Goal: Transaction & Acquisition: Purchase product/service

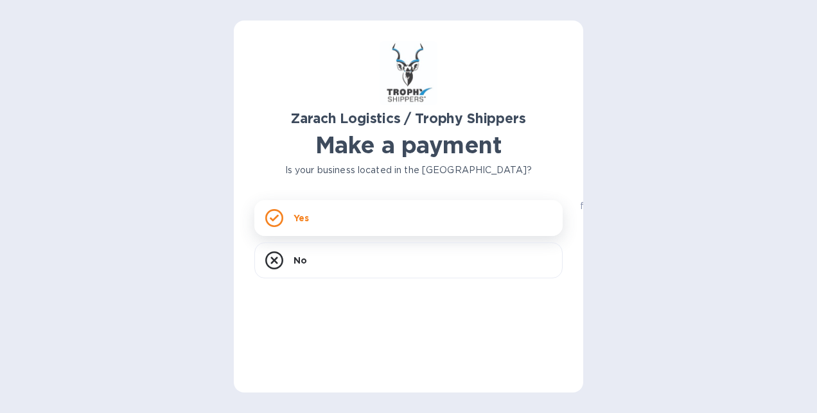
click at [270, 208] on div "Yes" at bounding box center [408, 218] width 308 height 36
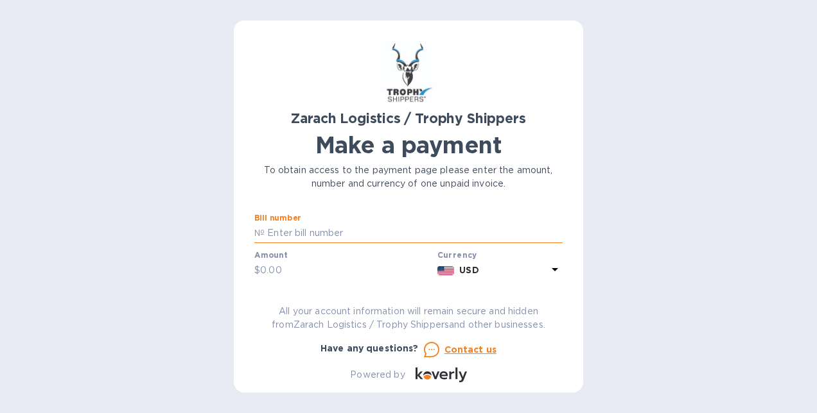
click at [286, 229] on input "text" at bounding box center [413, 233] width 298 height 19
type input "B00173056"
click at [286, 272] on input "text" at bounding box center [346, 270] width 172 height 19
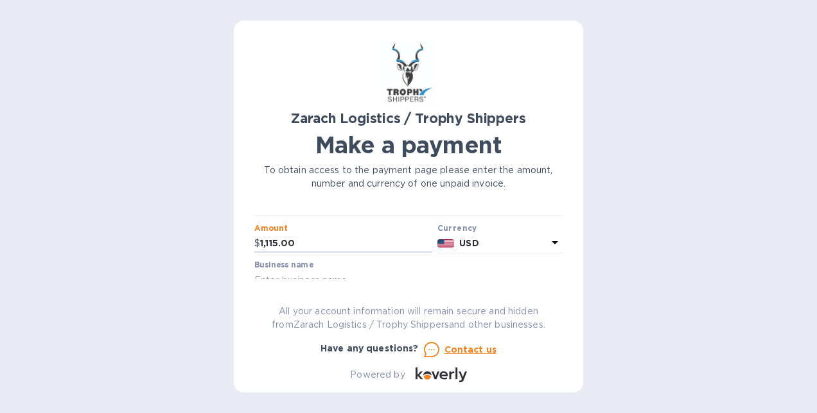
scroll to position [40, 0]
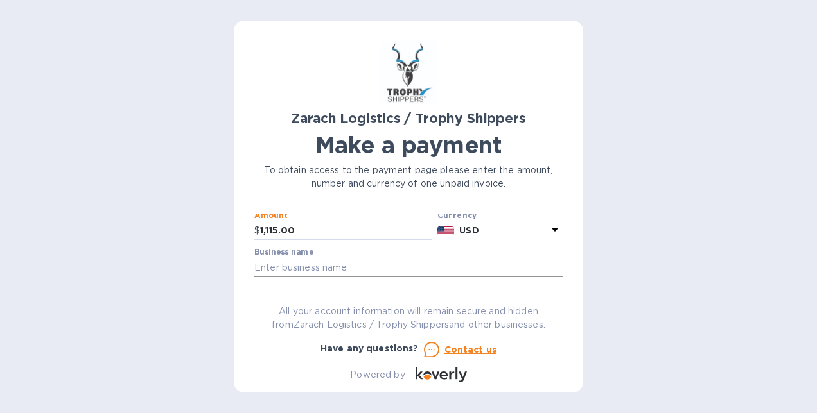
type input "1,115.00"
click at [403, 271] on input "text" at bounding box center [408, 267] width 308 height 19
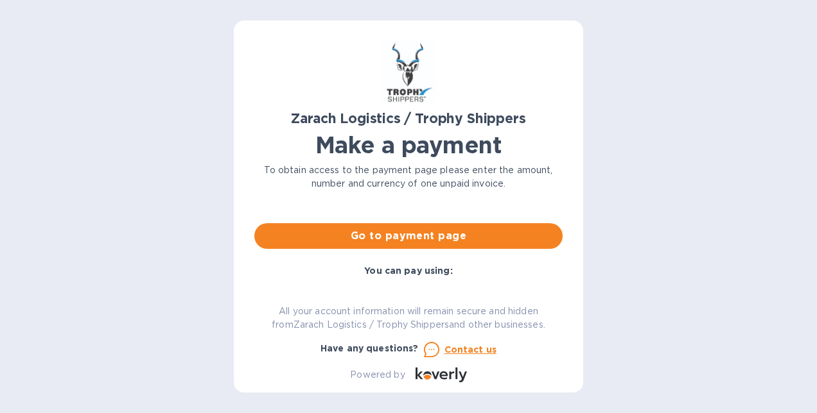
scroll to position [114, 0]
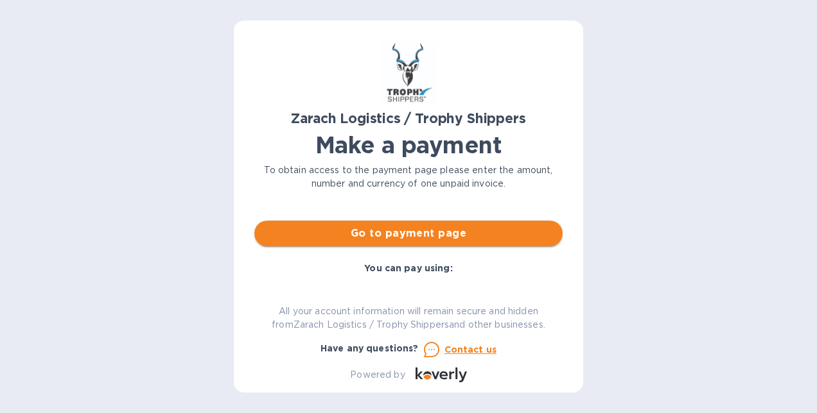
type input "r [PERSON_NAME]"
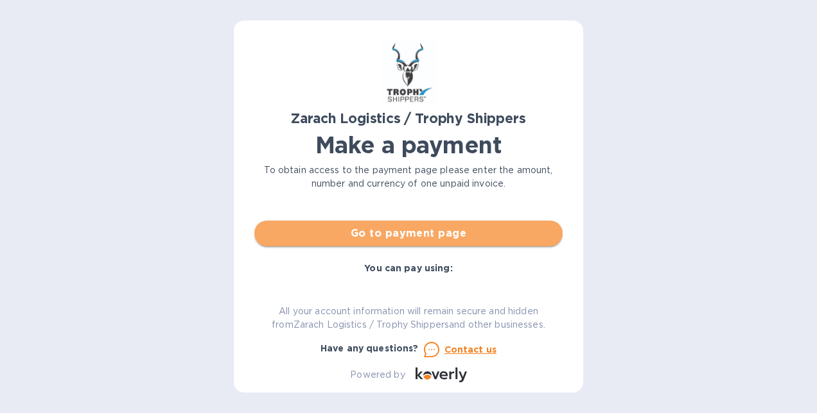
click at [453, 231] on span "Go to payment page" at bounding box center [408, 233] width 288 height 15
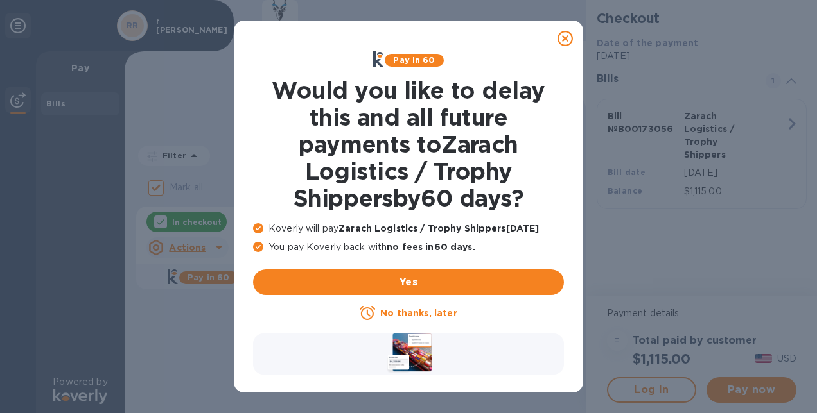
click at [559, 33] on icon at bounding box center [564, 38] width 15 height 15
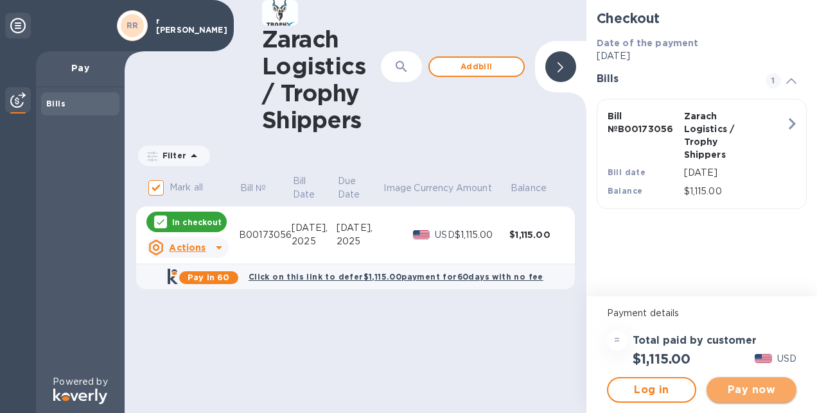
click at [747, 394] on span "Pay now" at bounding box center [750, 390] width 69 height 15
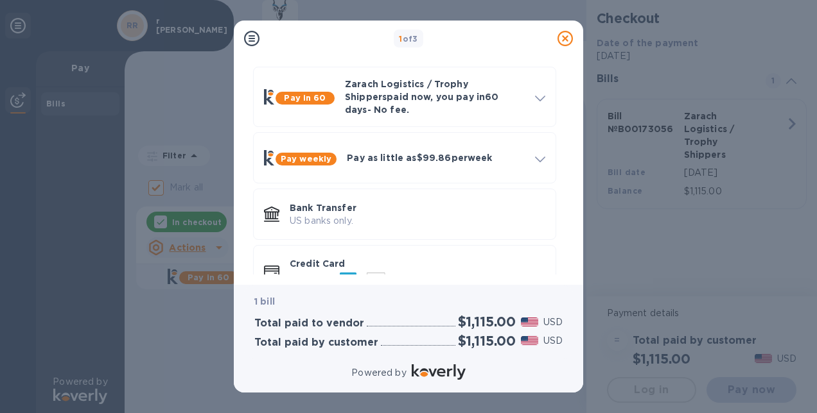
scroll to position [76, 0]
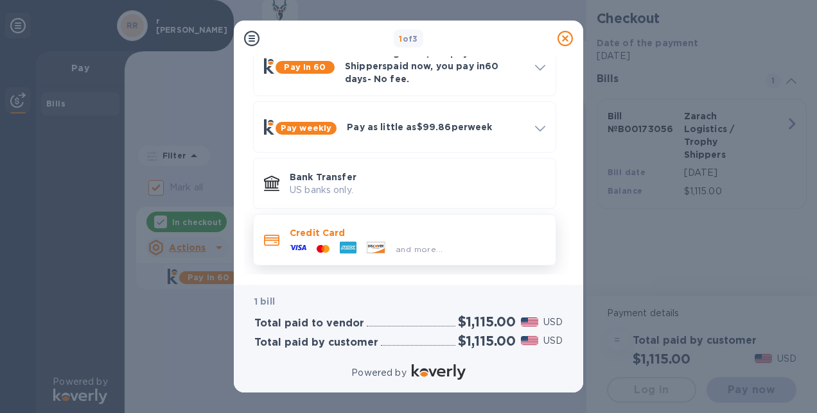
click at [425, 245] on span "and more..." at bounding box center [418, 250] width 47 height 10
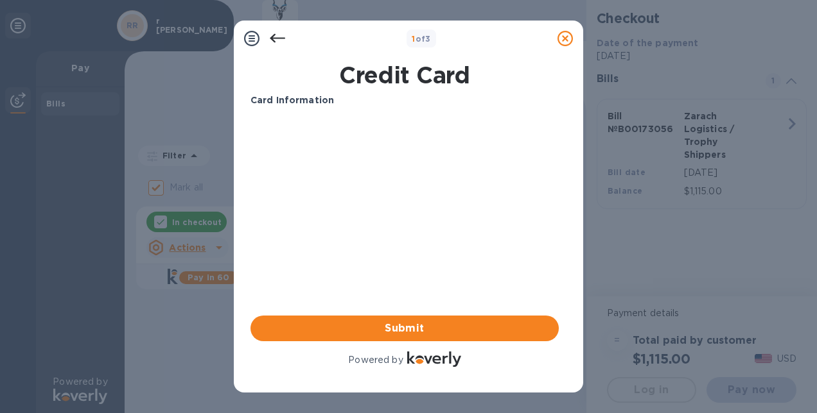
click at [317, 96] on b "Card Information" at bounding box center [291, 100] width 83 height 10
click at [317, 98] on b "Card Information" at bounding box center [291, 100] width 83 height 10
click at [255, 98] on b "Card Information" at bounding box center [291, 100] width 83 height 10
click at [365, 69] on h1 "Credit Card" at bounding box center [404, 75] width 318 height 27
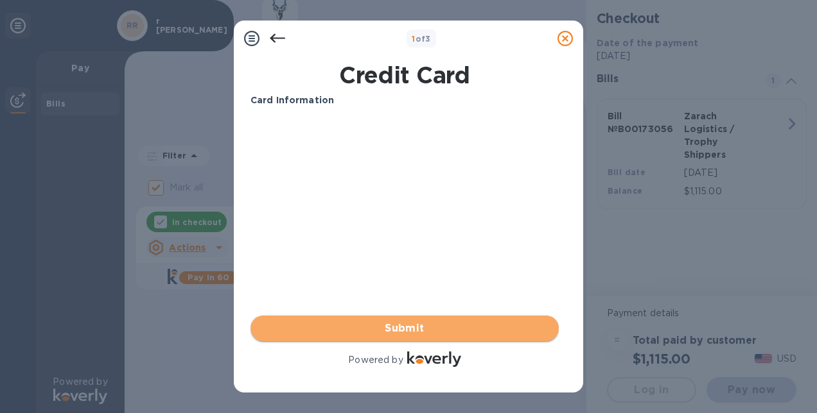
click at [401, 325] on span "Submit" at bounding box center [405, 328] width 288 height 15
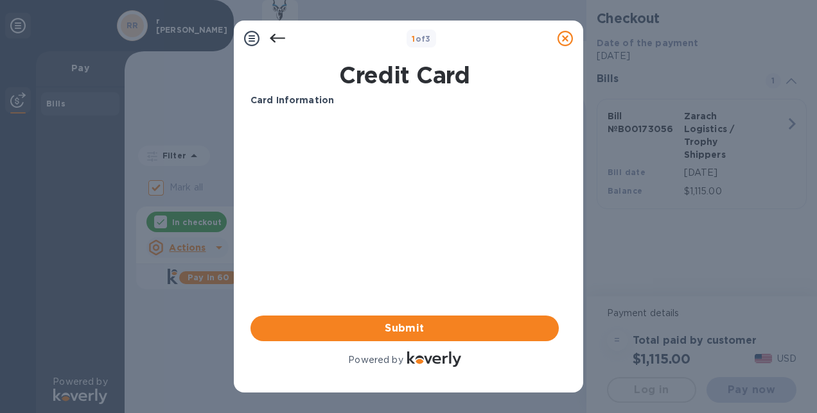
click at [331, 110] on div "Card Information" at bounding box center [404, 101] width 318 height 24
click at [250, 36] on icon at bounding box center [251, 38] width 15 height 15
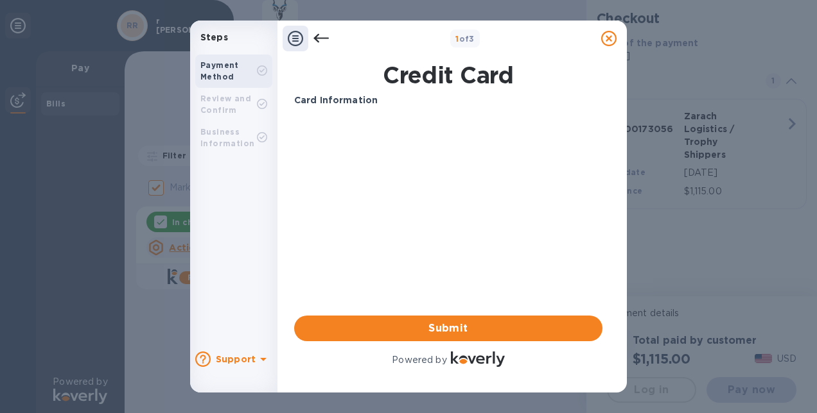
click at [263, 359] on icon at bounding box center [263, 359] width 6 height 3
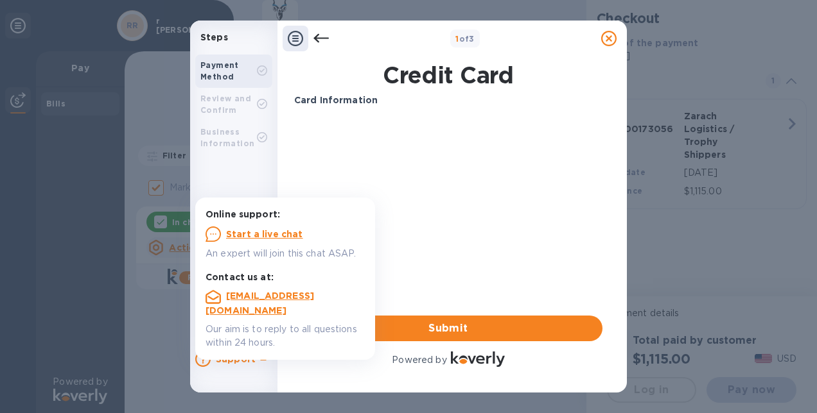
click at [292, 237] on u "Start a live chat" at bounding box center [264, 234] width 77 height 10
